Goal: Find specific page/section: Find specific page/section

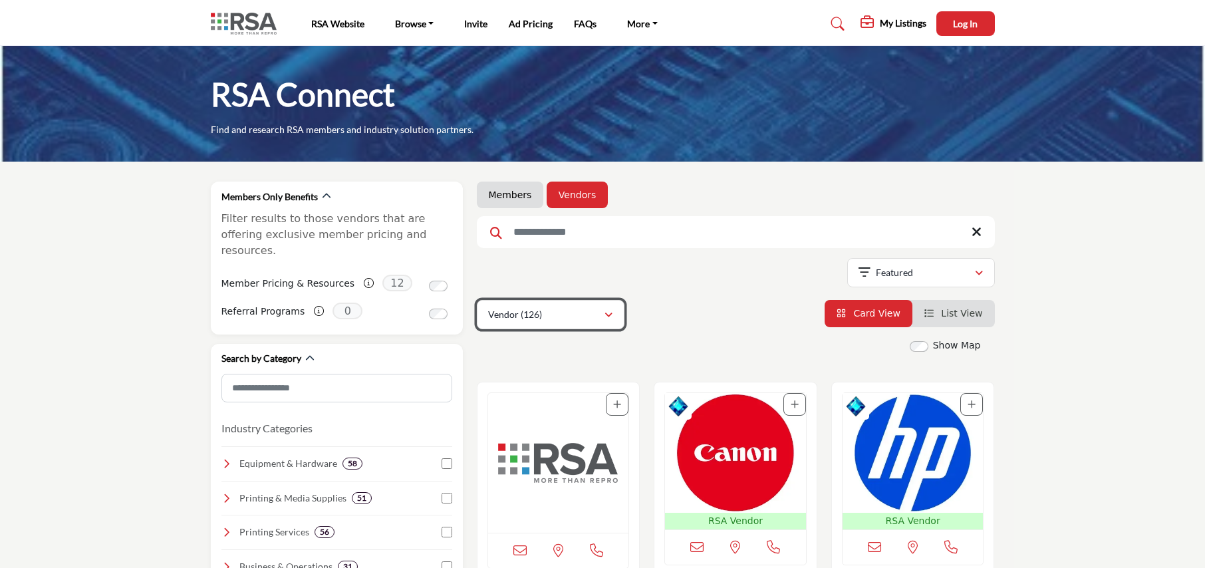
click at [589, 314] on div "Vendor (126)" at bounding box center [546, 314] width 116 height 16
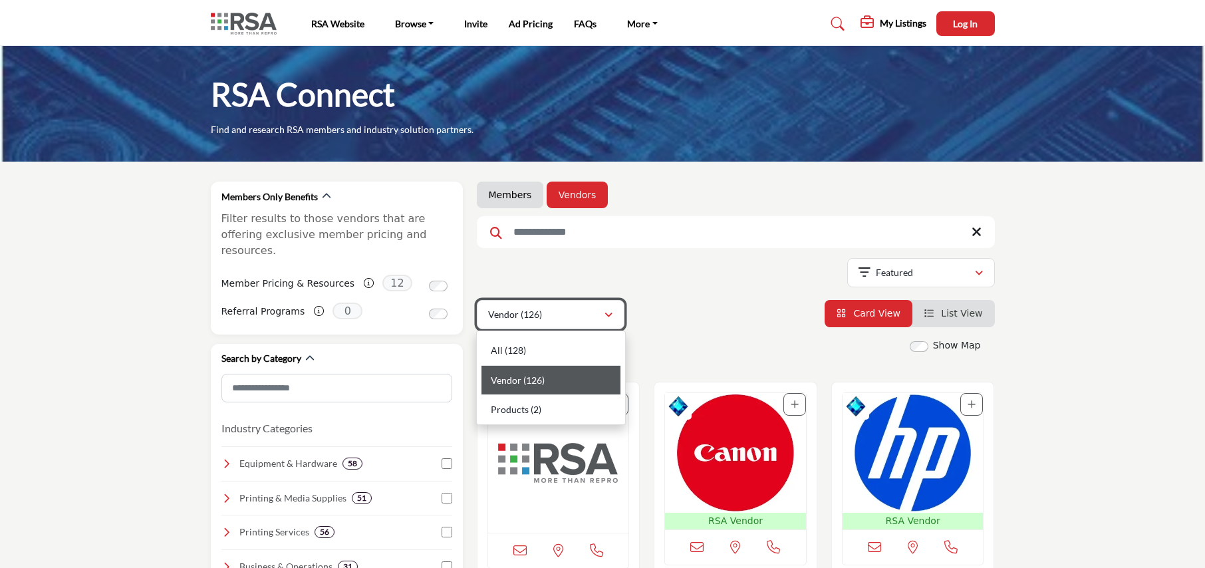
click at [589, 314] on div "Vendor (126)" at bounding box center [546, 314] width 116 height 16
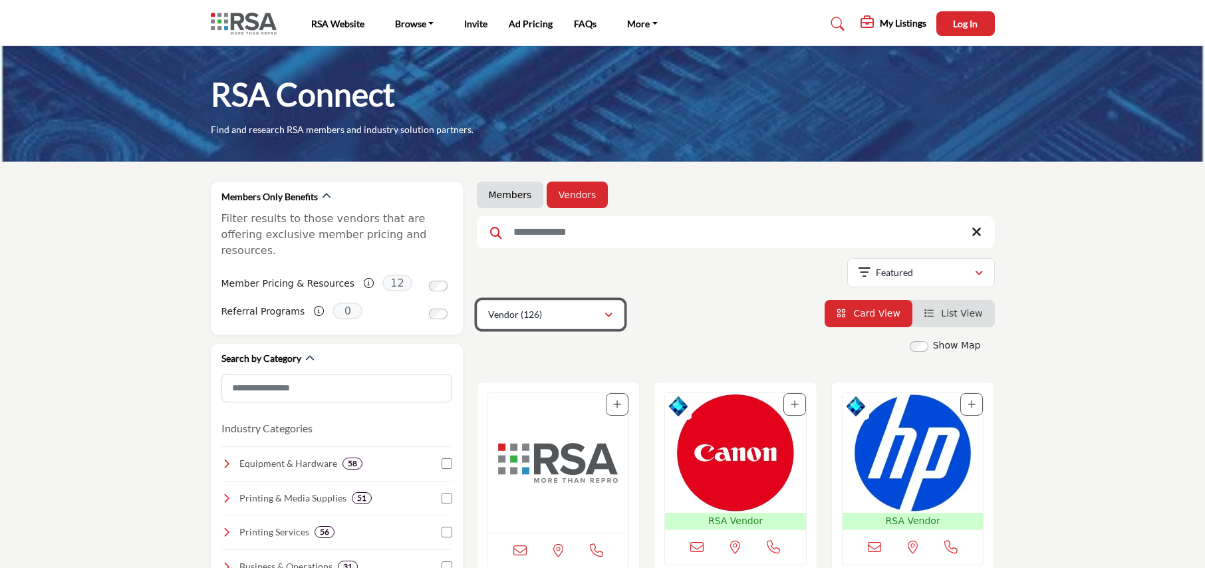
click at [596, 316] on div "Vendor (126)" at bounding box center [546, 314] width 116 height 16
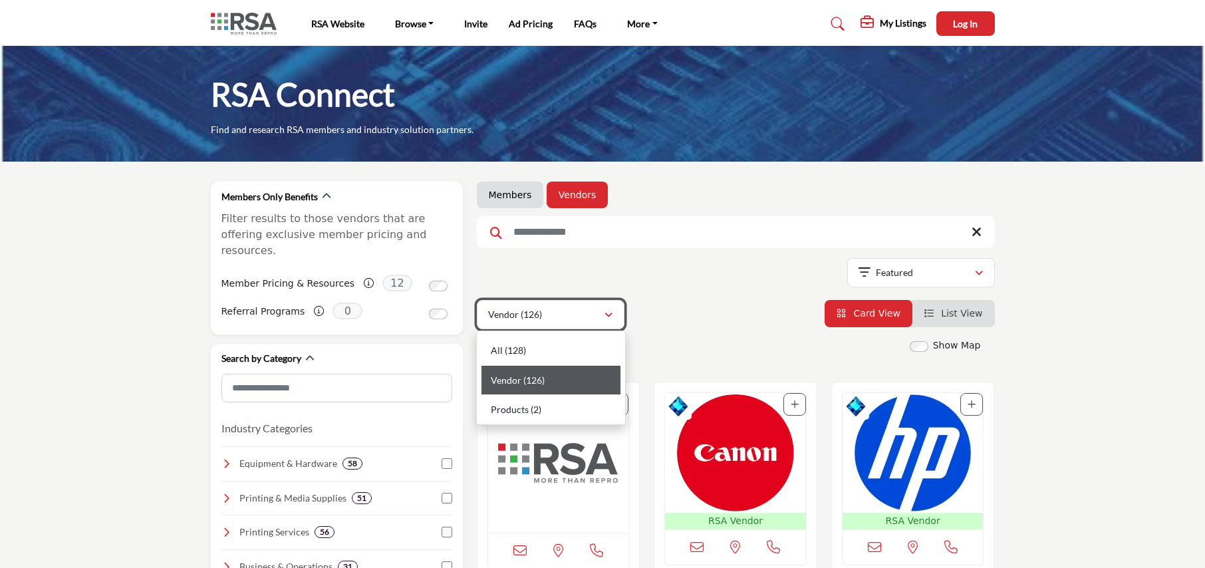
click at [596, 316] on div "Vendor (126)" at bounding box center [546, 314] width 116 height 16
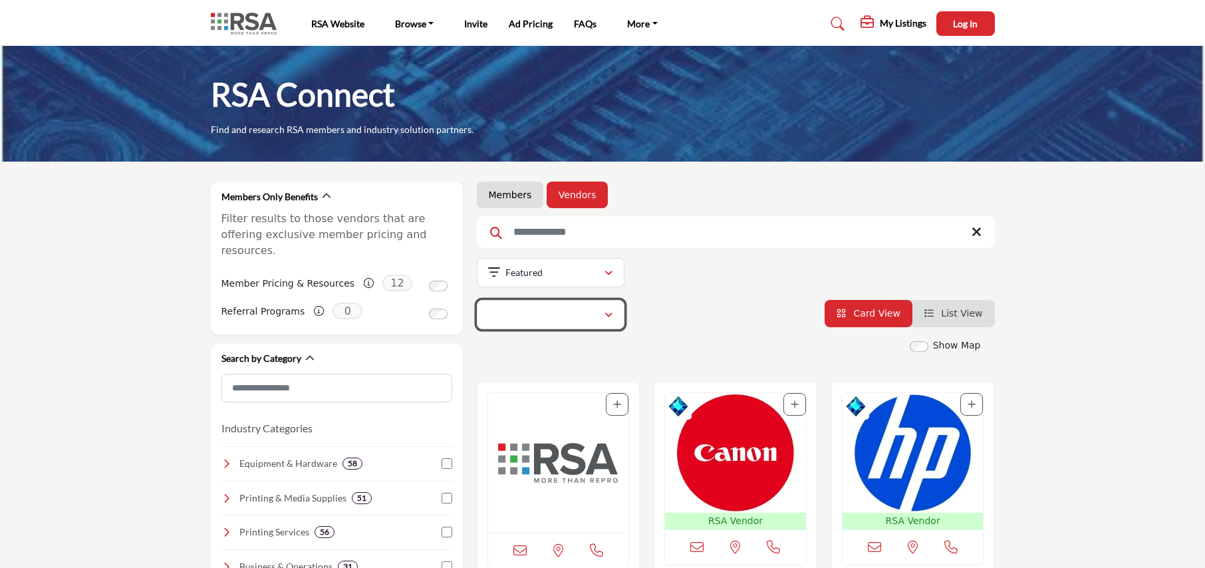
click at [612, 311] on icon "button" at bounding box center [608, 314] width 8 height 9
